Goal: Task Accomplishment & Management: Manage account settings

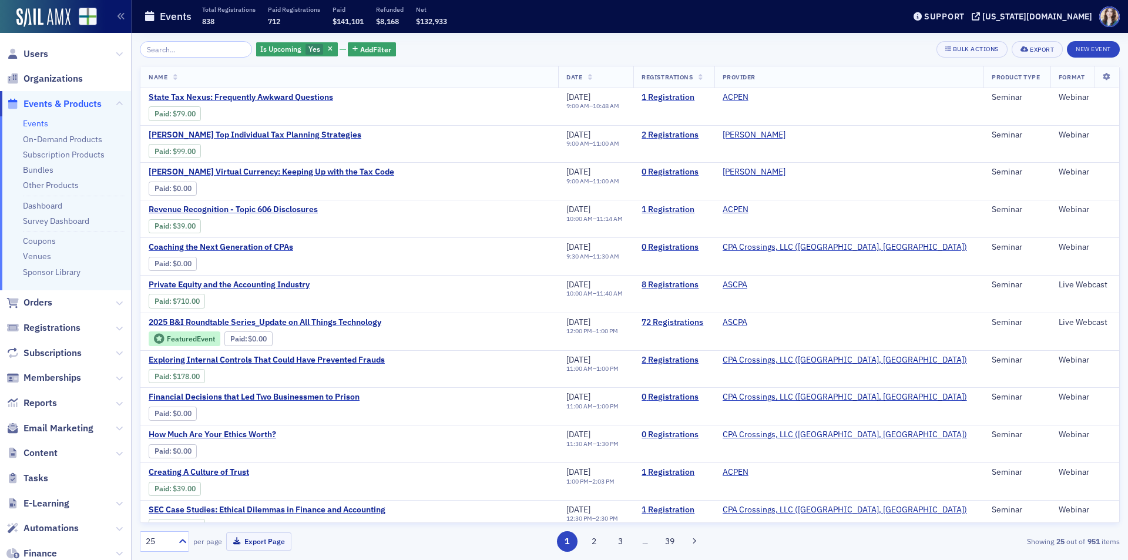
click at [458, 46] on div "Is Upcoming Yes Add Filter Bulk Actions Export New Event" at bounding box center [630, 49] width 980 height 16
click at [202, 53] on input "search" at bounding box center [196, 49] width 112 height 16
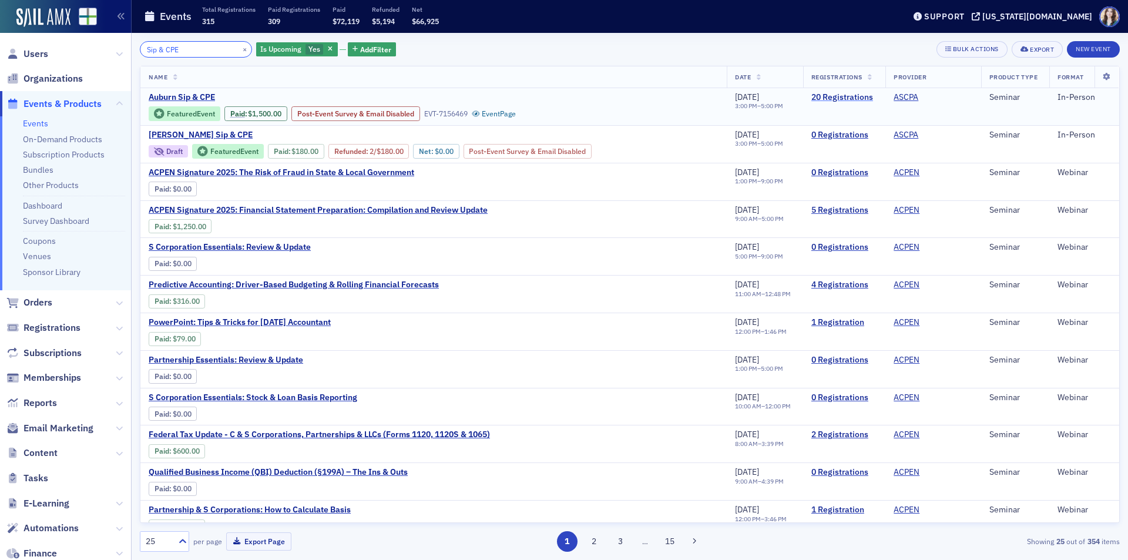
type input "Sip & CPE"
click at [831, 97] on link "20 Registrations" at bounding box center [845, 97] width 66 height 11
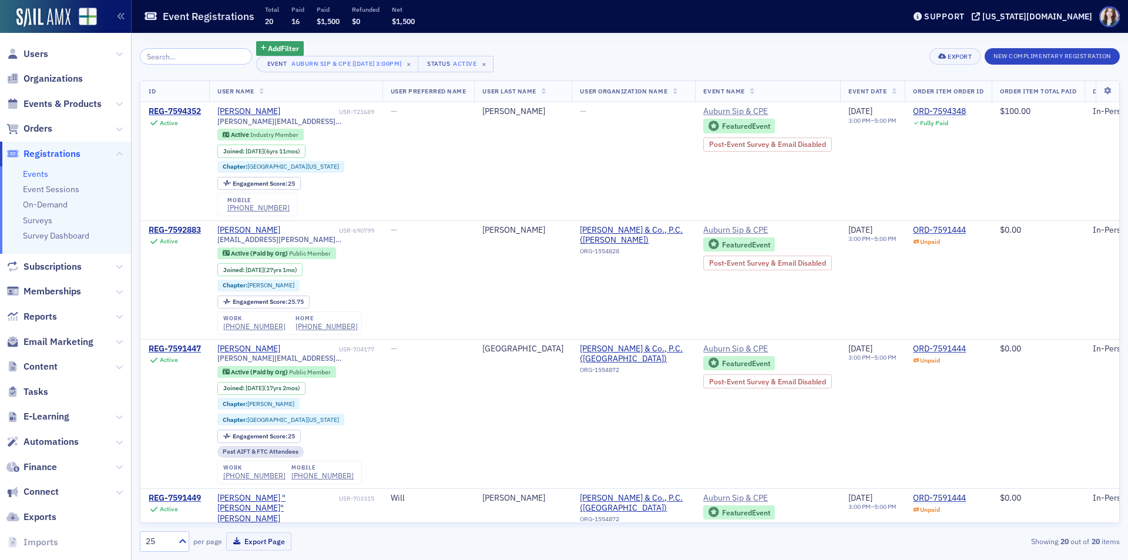
click at [258, 86] on th "User Name" at bounding box center [295, 92] width 173 height 22
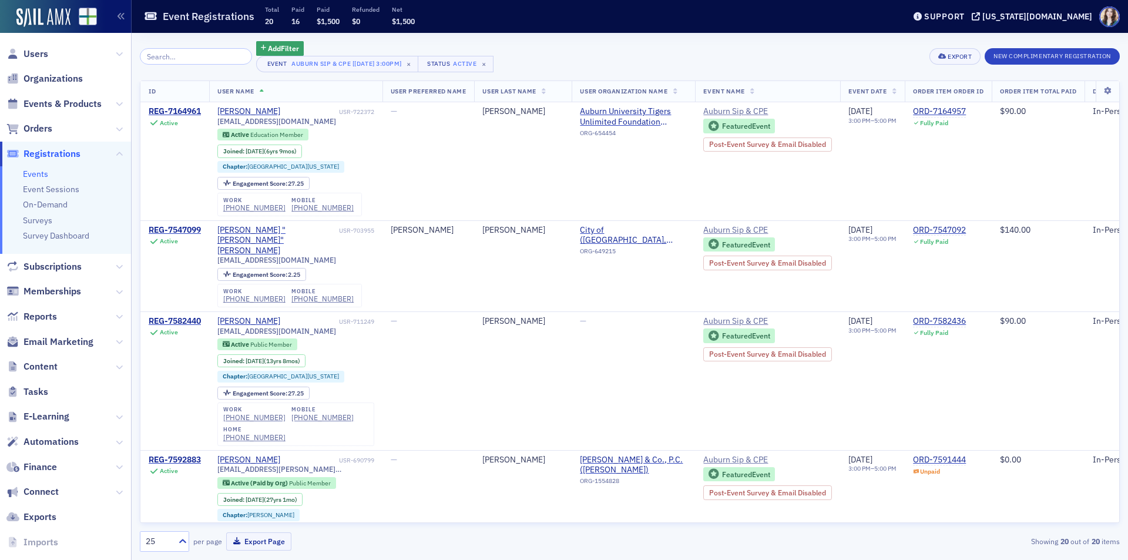
click at [555, 59] on div "Add Filter Event Auburn Sip & CPE [[DATE] 3:00pm] × Status Active × Export New …" at bounding box center [630, 56] width 980 height 31
click at [565, 52] on div "Add Filter Event Auburn Sip & CPE [[DATE] 3:00pm] × Status Active × Export New …" at bounding box center [630, 56] width 980 height 31
